Goal: Use online tool/utility

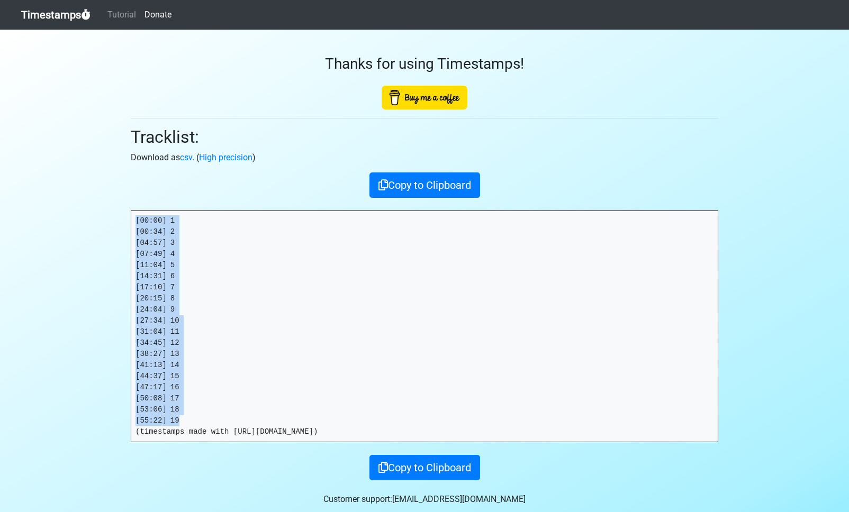
click at [56, 12] on link "Timestamps" at bounding box center [55, 14] width 69 height 21
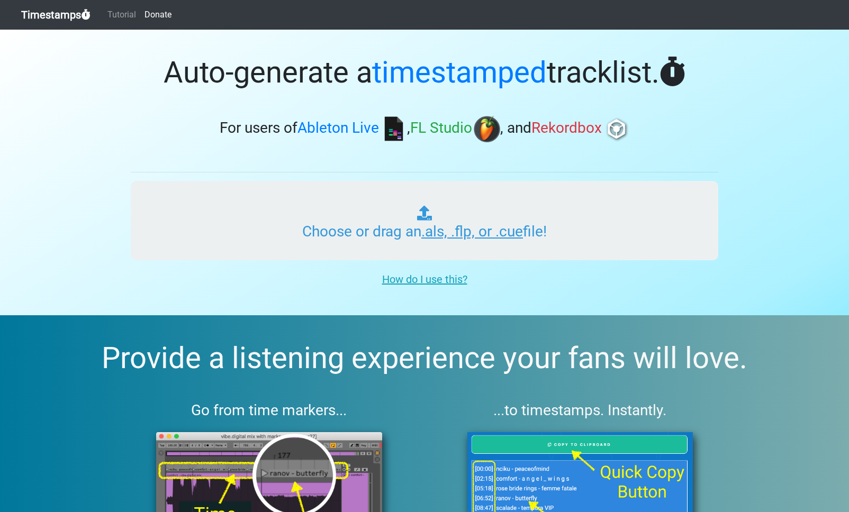
type input "C:\fakepath\LID RADIO #034.als"
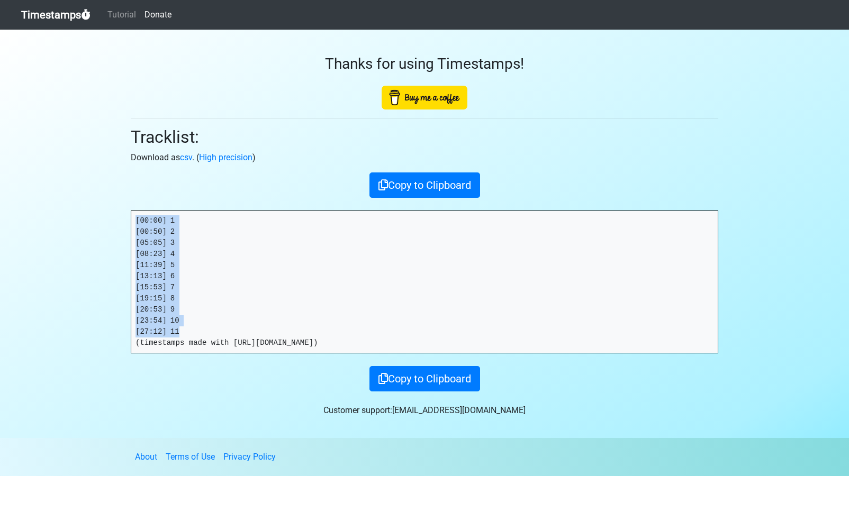
drag, startPoint x: 184, startPoint y: 332, endPoint x: 128, endPoint y: 200, distance: 144.2
click at [128, 200] on div "Thanks for using Timestamps! Tracklist: Download as csv . ( High precision ) Co…" at bounding box center [424, 211] width 603 height 362
click at [189, 327] on pre "[00:00] 1 [00:50] 2 [05:05] 3 [08:23] 4 [11:39] 5 [13:13] 6 [15:53] 7 [19:15] 8…" at bounding box center [424, 282] width 586 height 142
drag, startPoint x: 194, startPoint y: 330, endPoint x: 108, endPoint y: 184, distance: 170.1
click at [108, 184] on section "Thanks for using Timestamps! Tracklist: Download as csv . ( High precision ) Co…" at bounding box center [424, 234] width 849 height 409
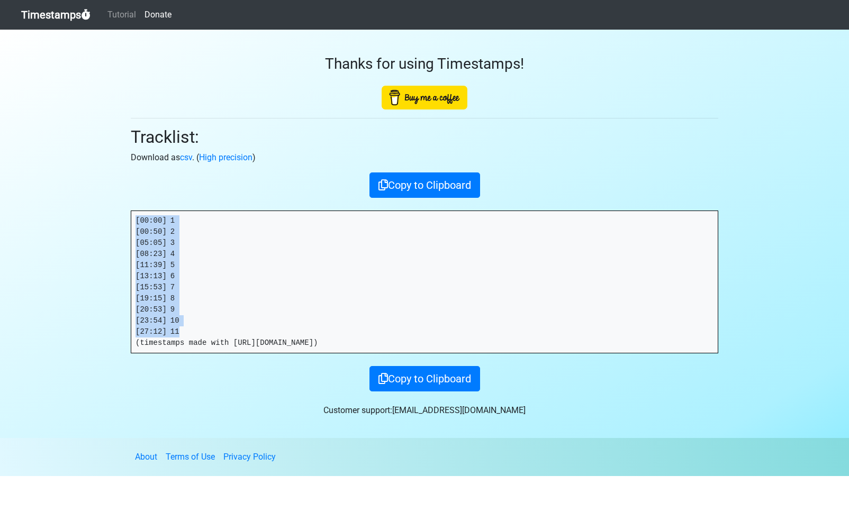
copy pre "[00:00] 1 [00:50] 2 [05:05] 3 [08:23] 4 [11:39] 5 [13:13] 6 [15:53] 7 [19:15] 8…"
